Goal: Transaction & Acquisition: Purchase product/service

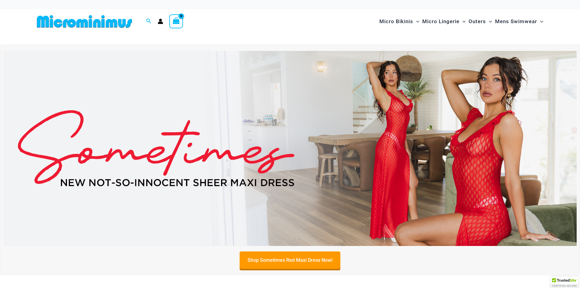
click at [406, 145] on img at bounding box center [289, 148] width 573 height 195
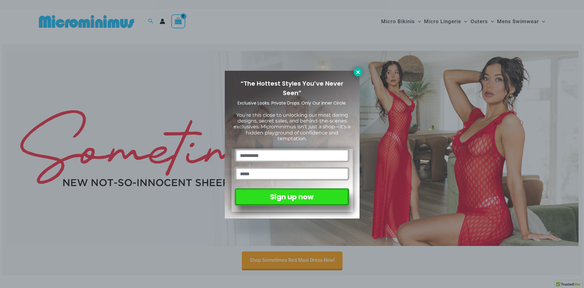
click at [358, 68] on button at bounding box center [358, 72] width 9 height 9
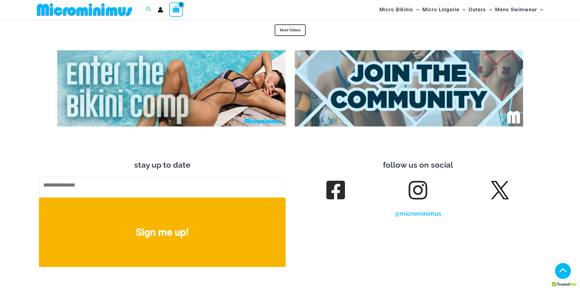
scroll to position [2491, 0]
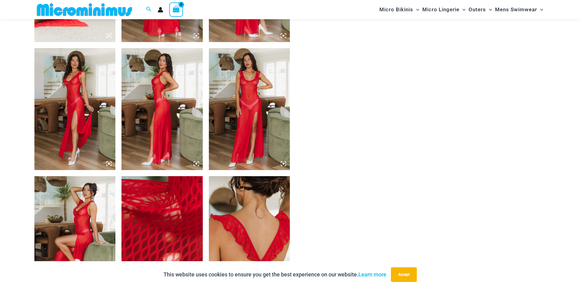
scroll to position [603, 0]
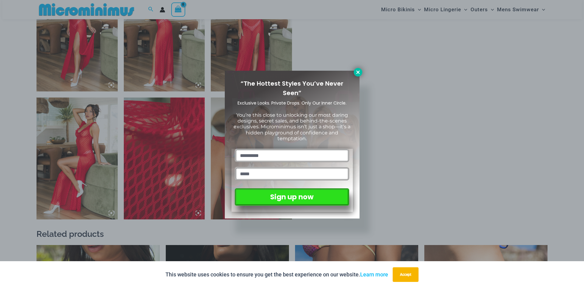
click at [358, 72] on icon at bounding box center [357, 71] width 3 height 3
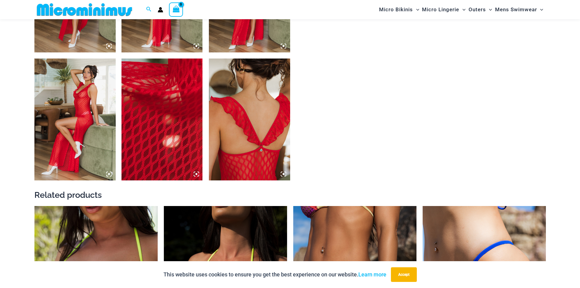
scroll to position [786, 0]
